Goal: Information Seeking & Learning: Learn about a topic

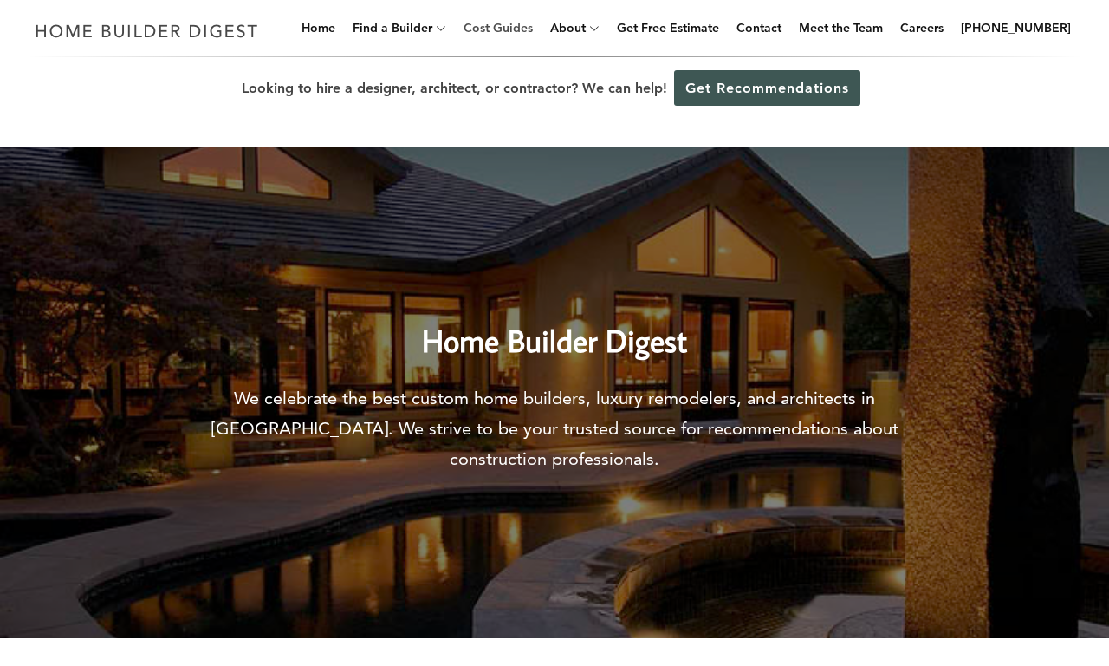
click at [525, 28] on link "Cost Guides" at bounding box center [498, 27] width 83 height 55
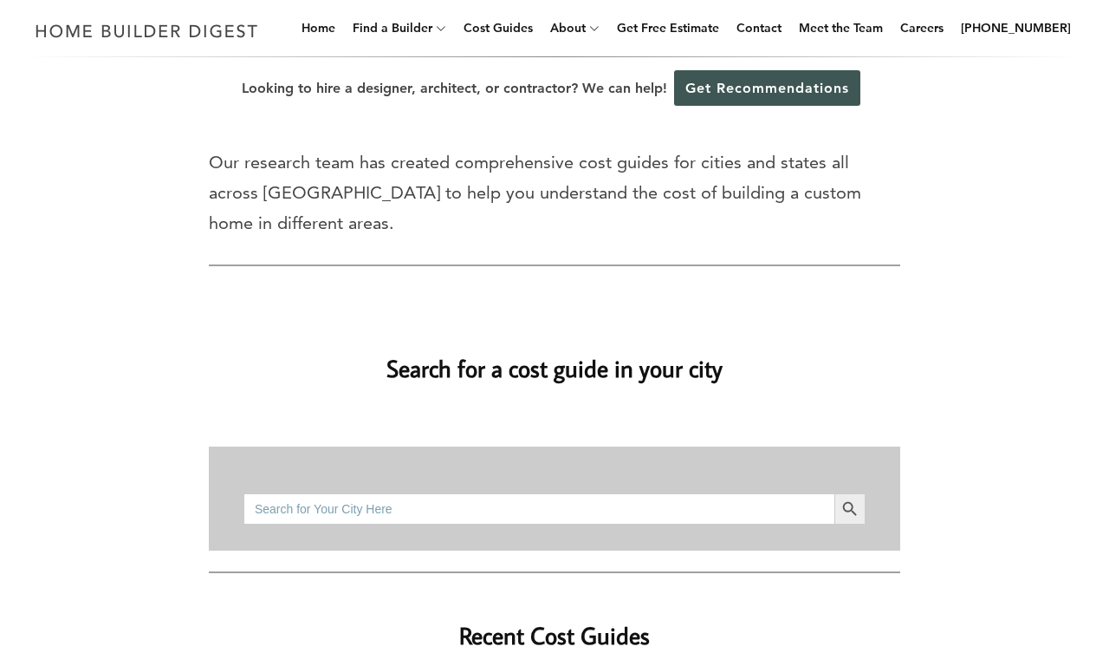
click at [539, 508] on input "Search for:" at bounding box center [539, 508] width 591 height 31
type input "bathroom remodel cost"
click at [835, 493] on button "Search Button" at bounding box center [850, 508] width 31 height 31
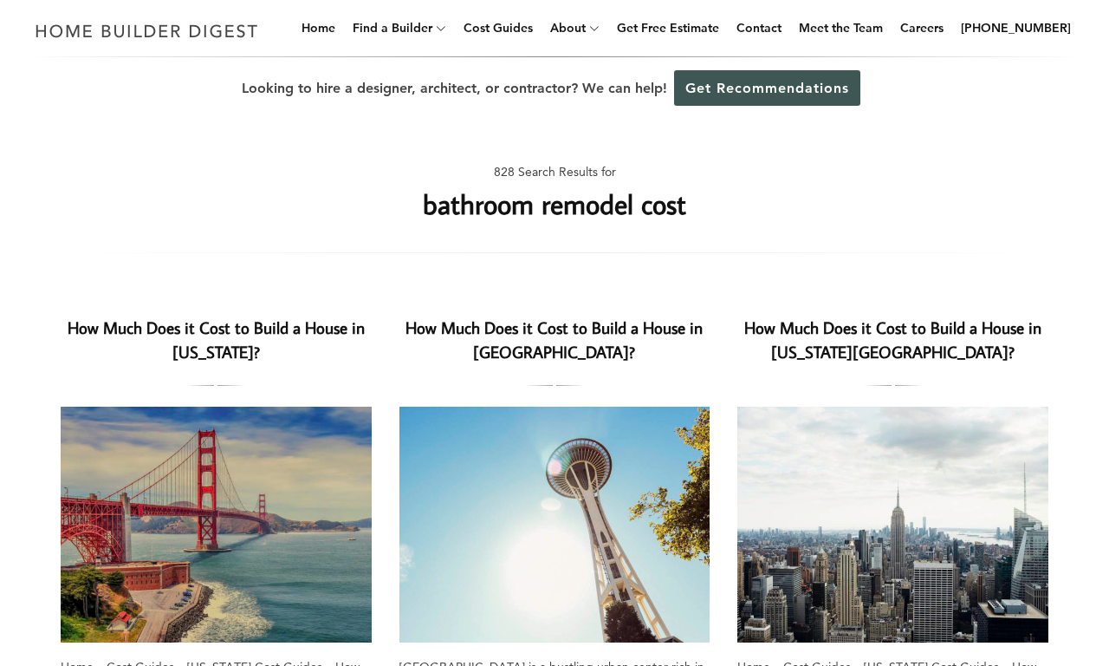
click at [216, 339] on h2 "How Much Does it Cost to Build a House in [US_STATE]?" at bounding box center [216, 340] width 311 height 50
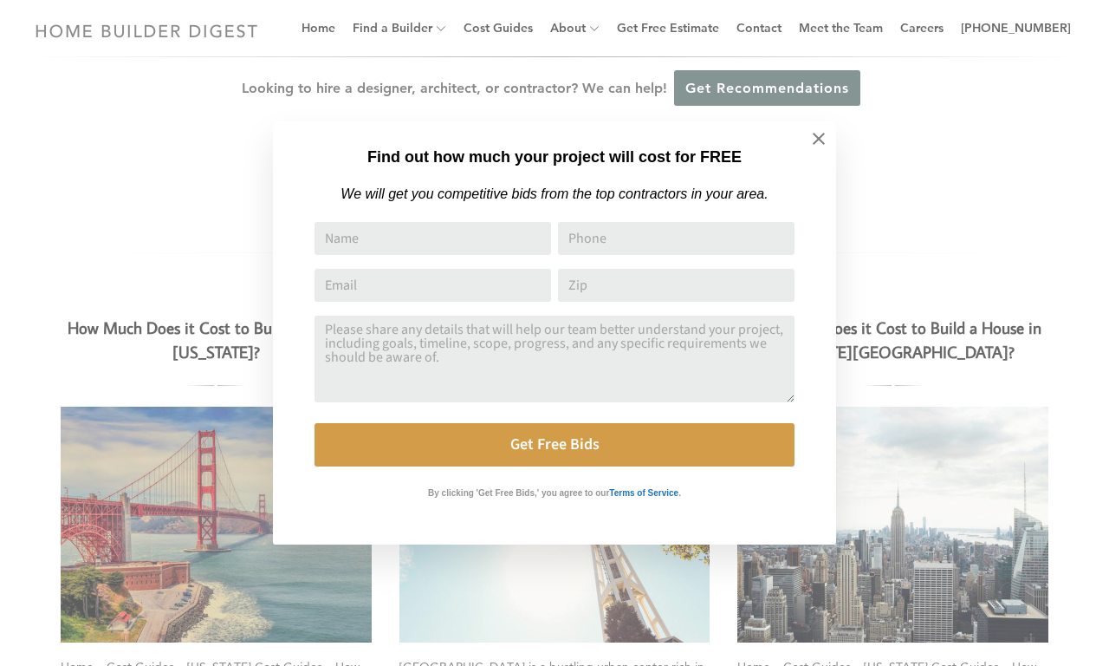
click at [216, 339] on div "Find out how much your project will cost for FREE We will get you competitive b…" at bounding box center [554, 333] width 1109 height 666
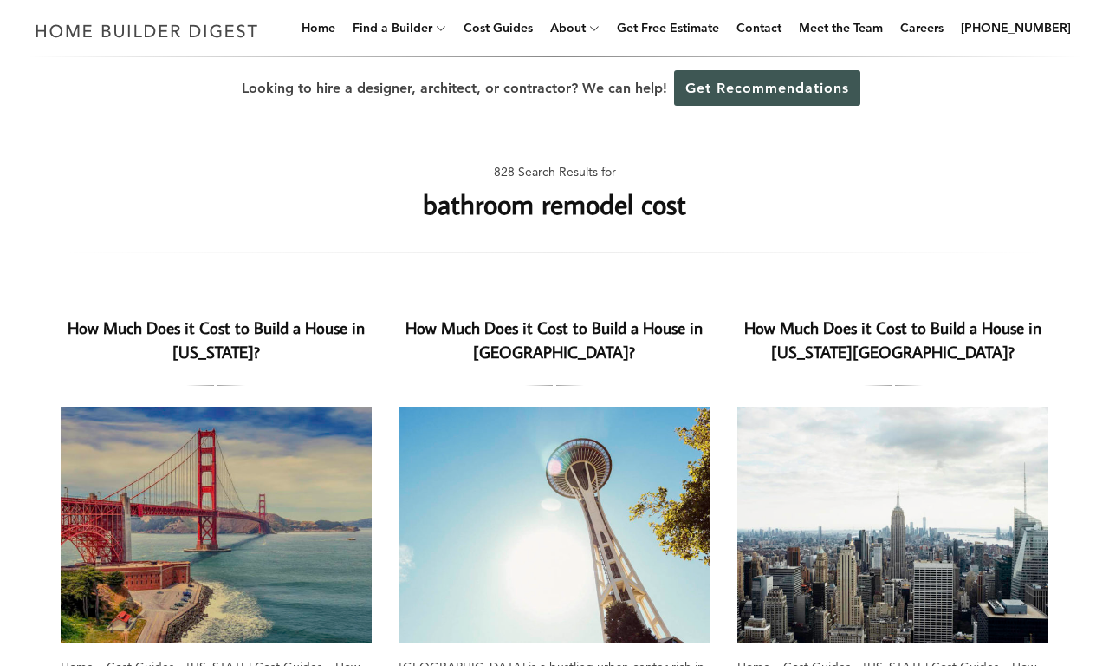
click at [554, 339] on h2 "How Much Does it Cost to Build a House in [GEOGRAPHIC_DATA]?" at bounding box center [555, 340] width 311 height 50
click at [216, 339] on h2 "How Much Does it Cost to Build a House in [US_STATE]?" at bounding box center [216, 340] width 311 height 50
click at [554, 339] on h2 "How Much Does it Cost to Build a House in [GEOGRAPHIC_DATA]?" at bounding box center [555, 340] width 311 height 50
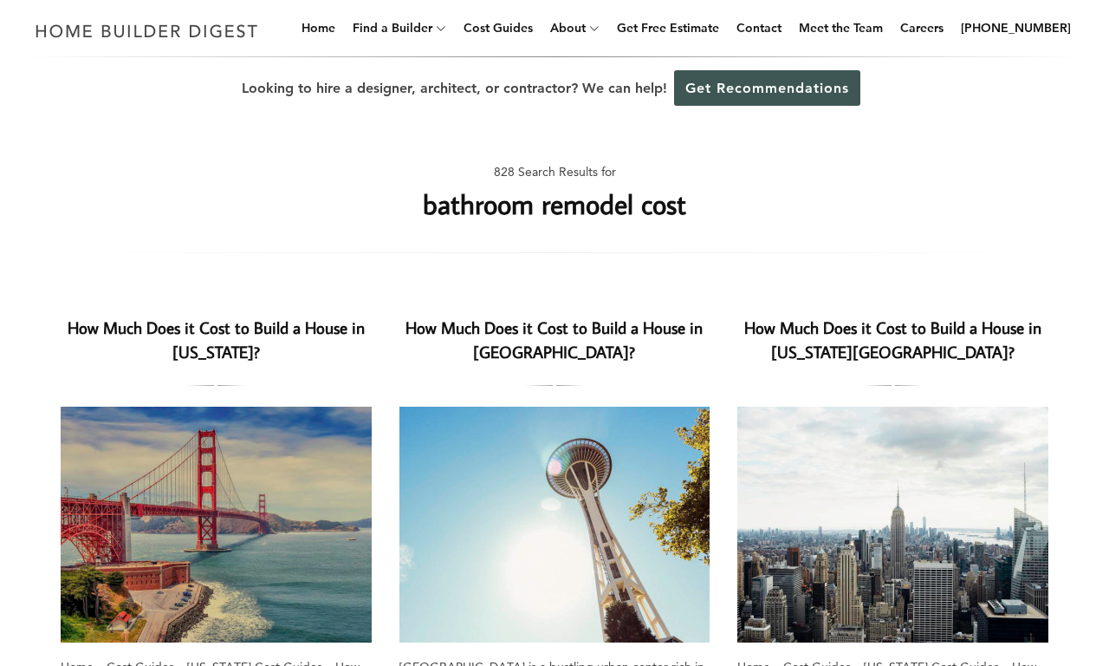
click at [216, 339] on h2 "How Much Does it Cost to Build a House in [US_STATE]?" at bounding box center [216, 340] width 311 height 50
